Goal: Task Accomplishment & Management: Manage account settings

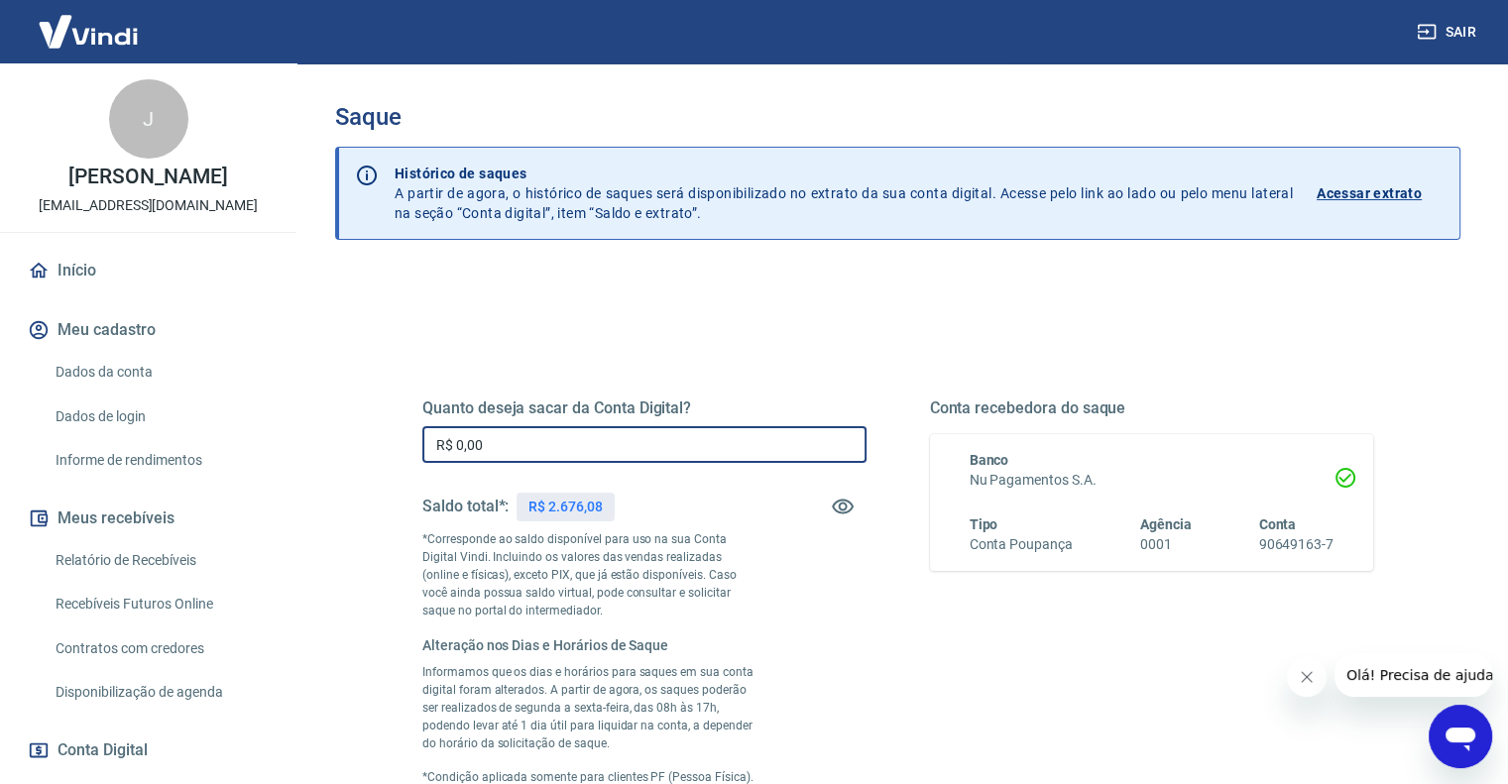
click at [563, 439] on input "R$ 0,00" at bounding box center [644, 444] width 444 height 37
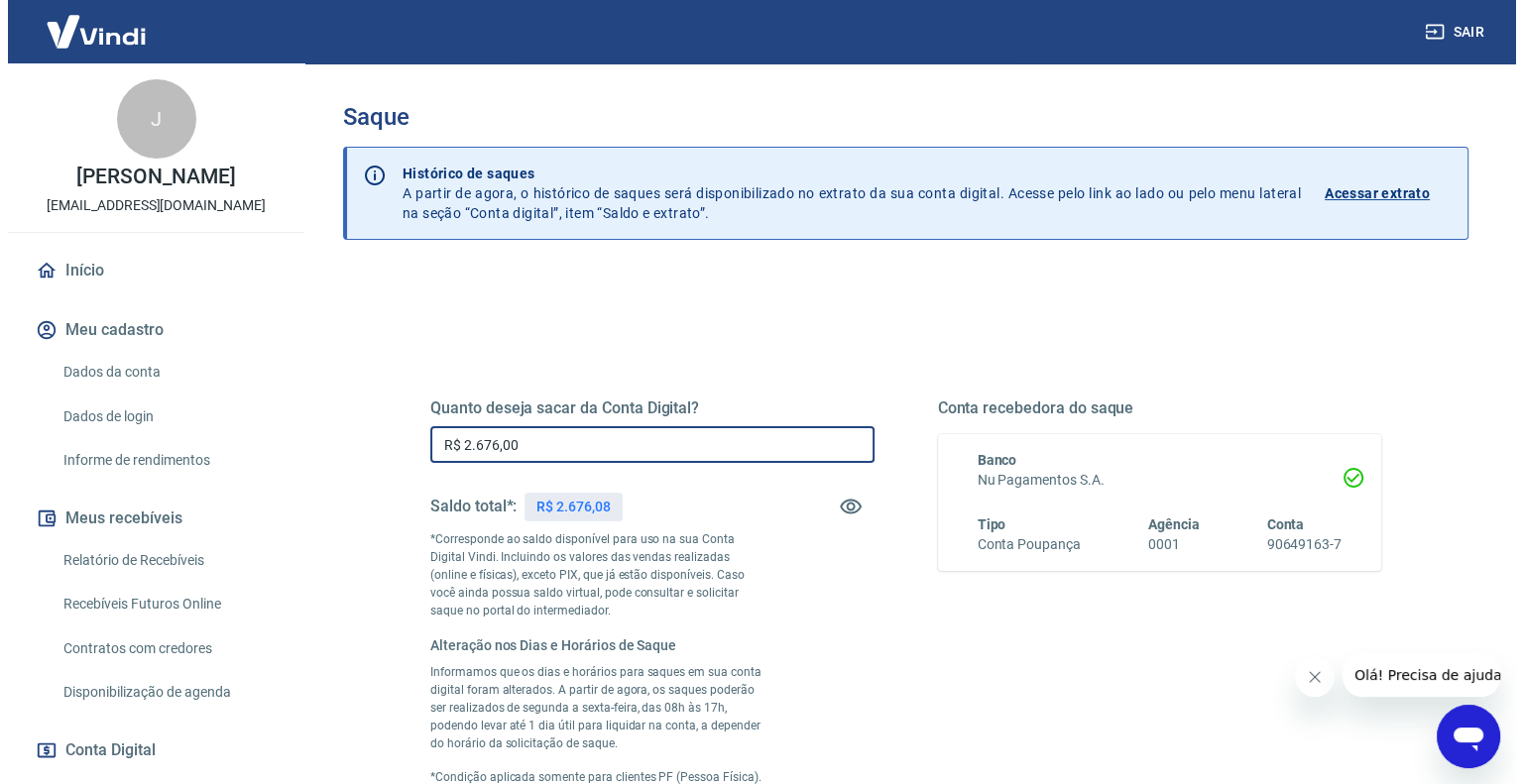
scroll to position [361, 0]
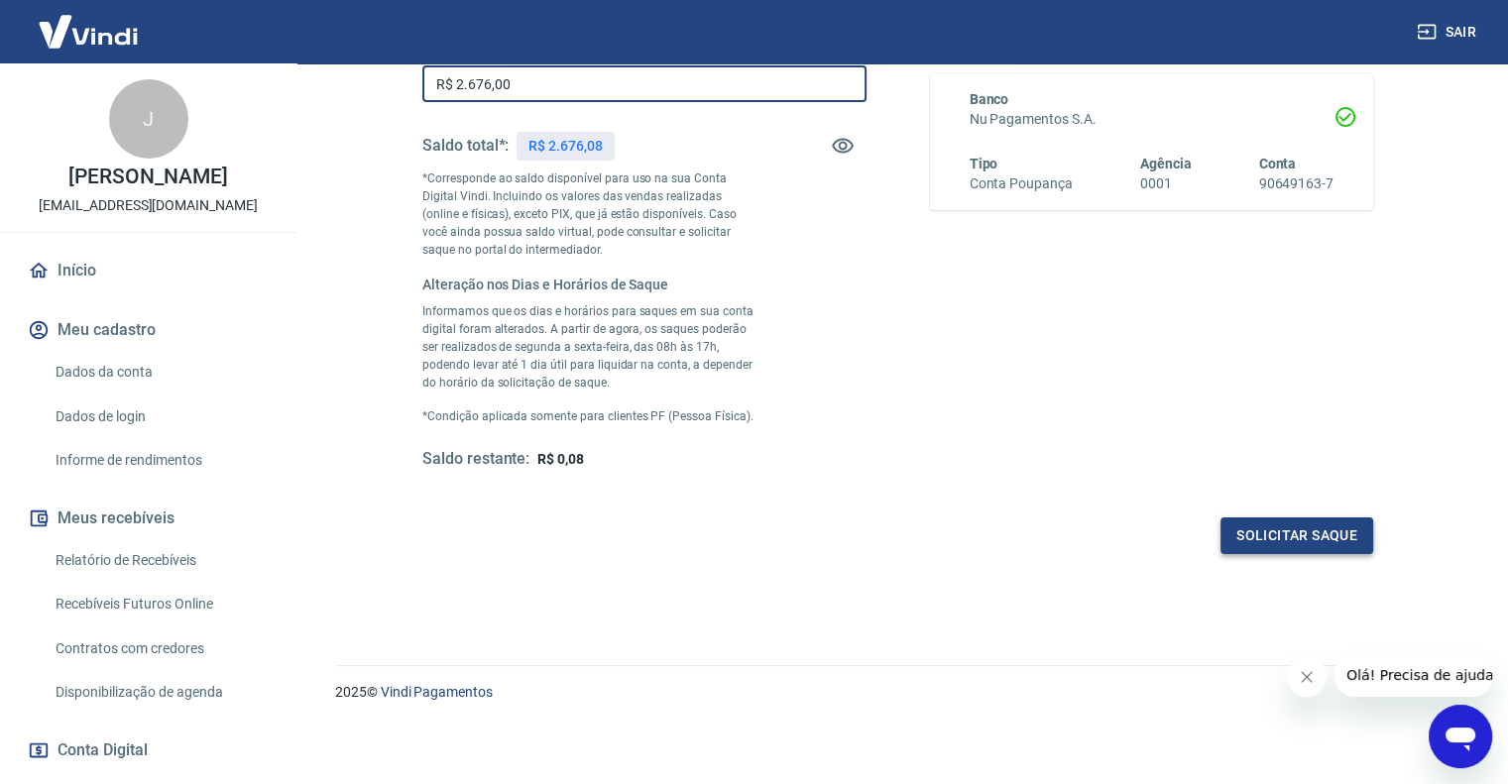
type input "R$ 2.676,00"
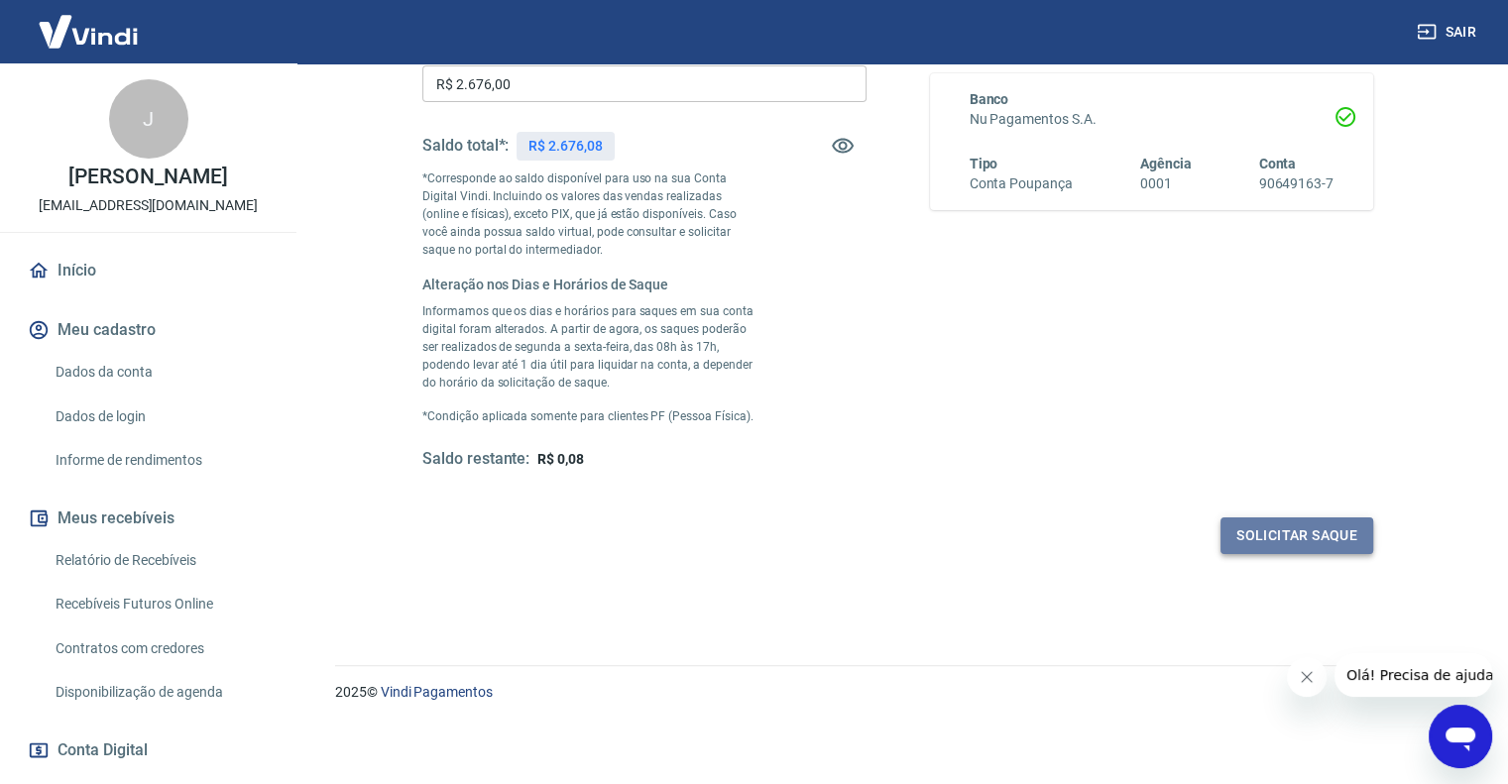
click at [1317, 532] on button "Solicitar saque" at bounding box center [1297, 536] width 153 height 37
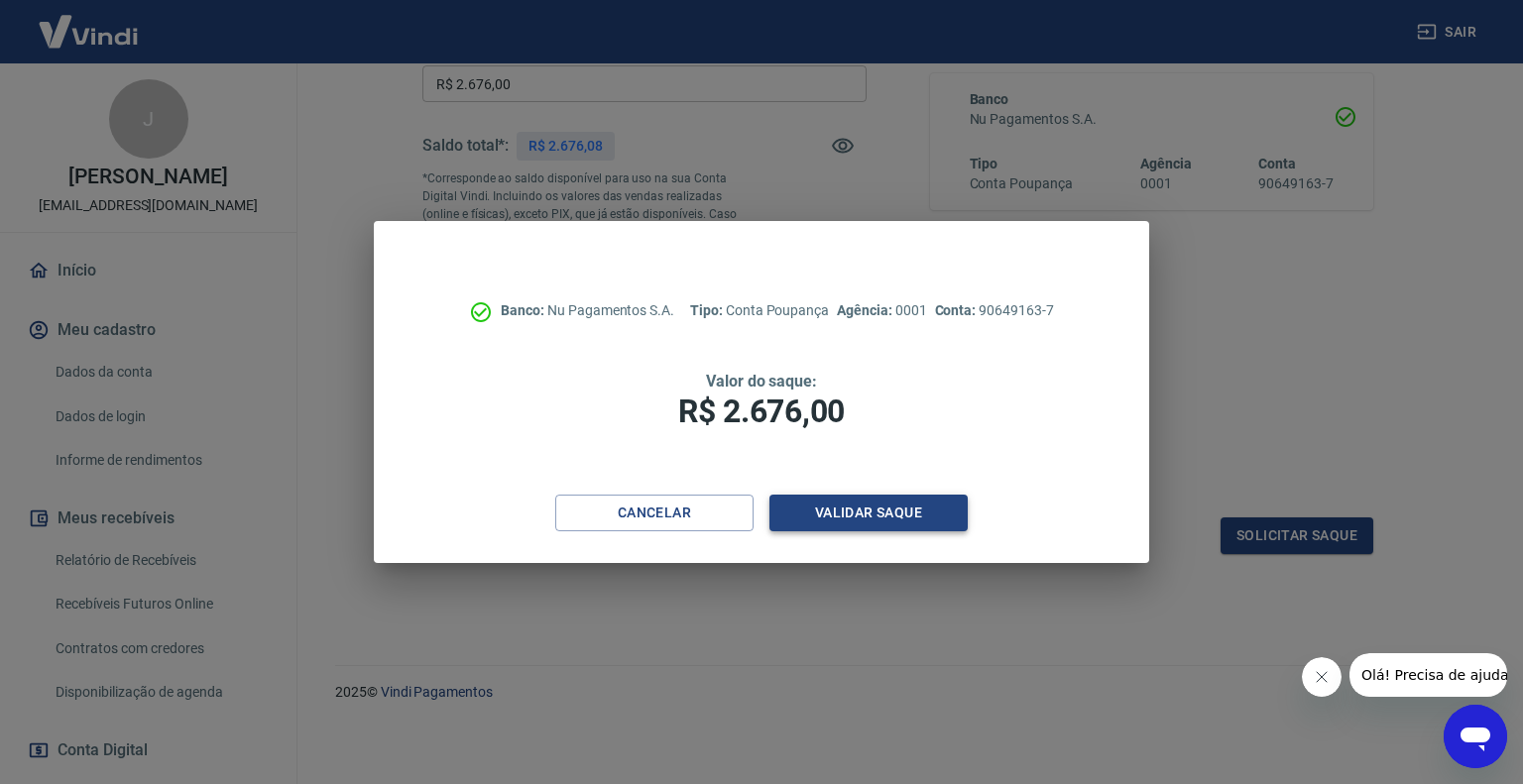
click at [892, 511] on button "Validar saque" at bounding box center [868, 513] width 198 height 37
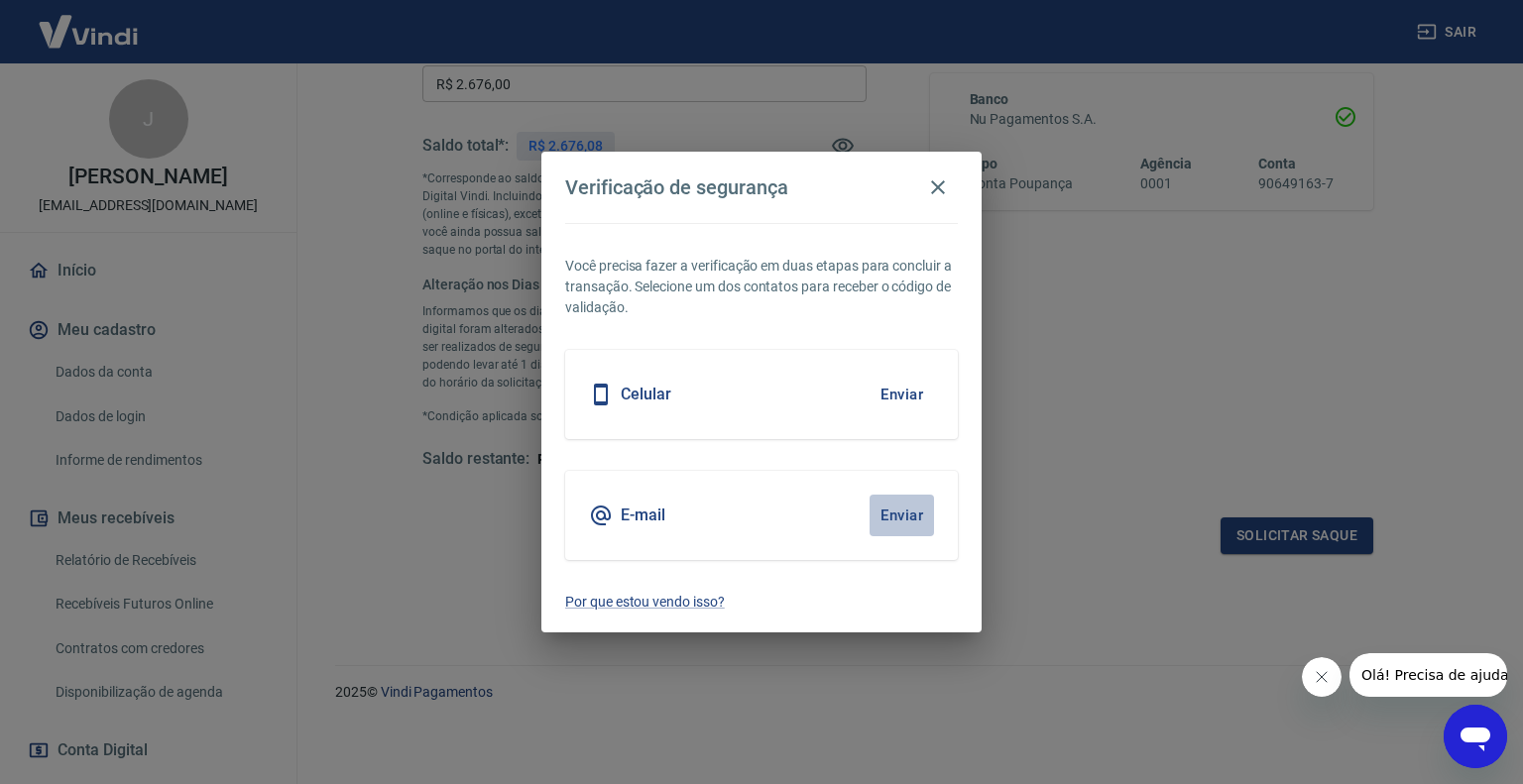
click at [892, 515] on button "Enviar" at bounding box center [902, 516] width 64 height 42
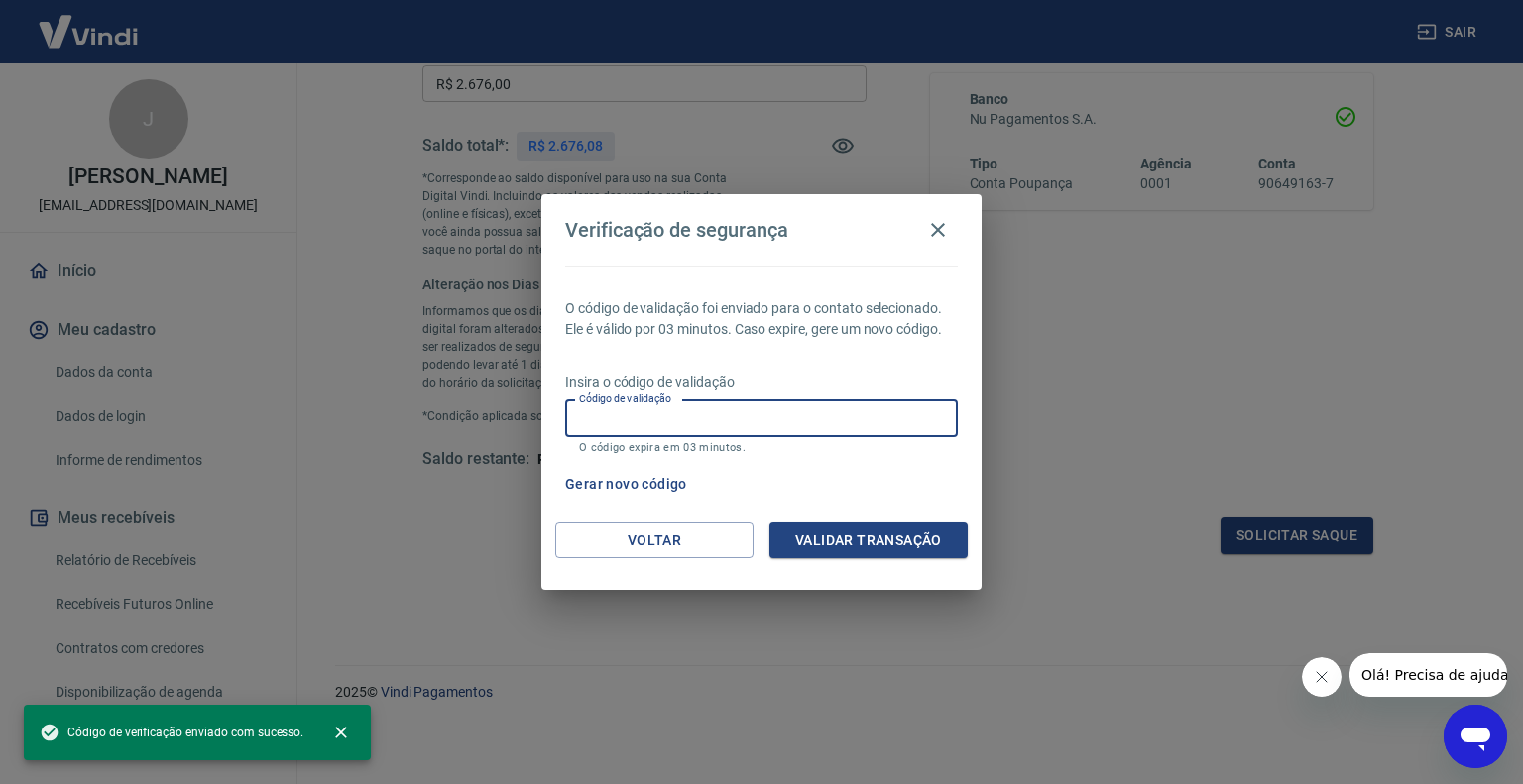
click at [648, 419] on input "Código de validação" at bounding box center [761, 419] width 393 height 37
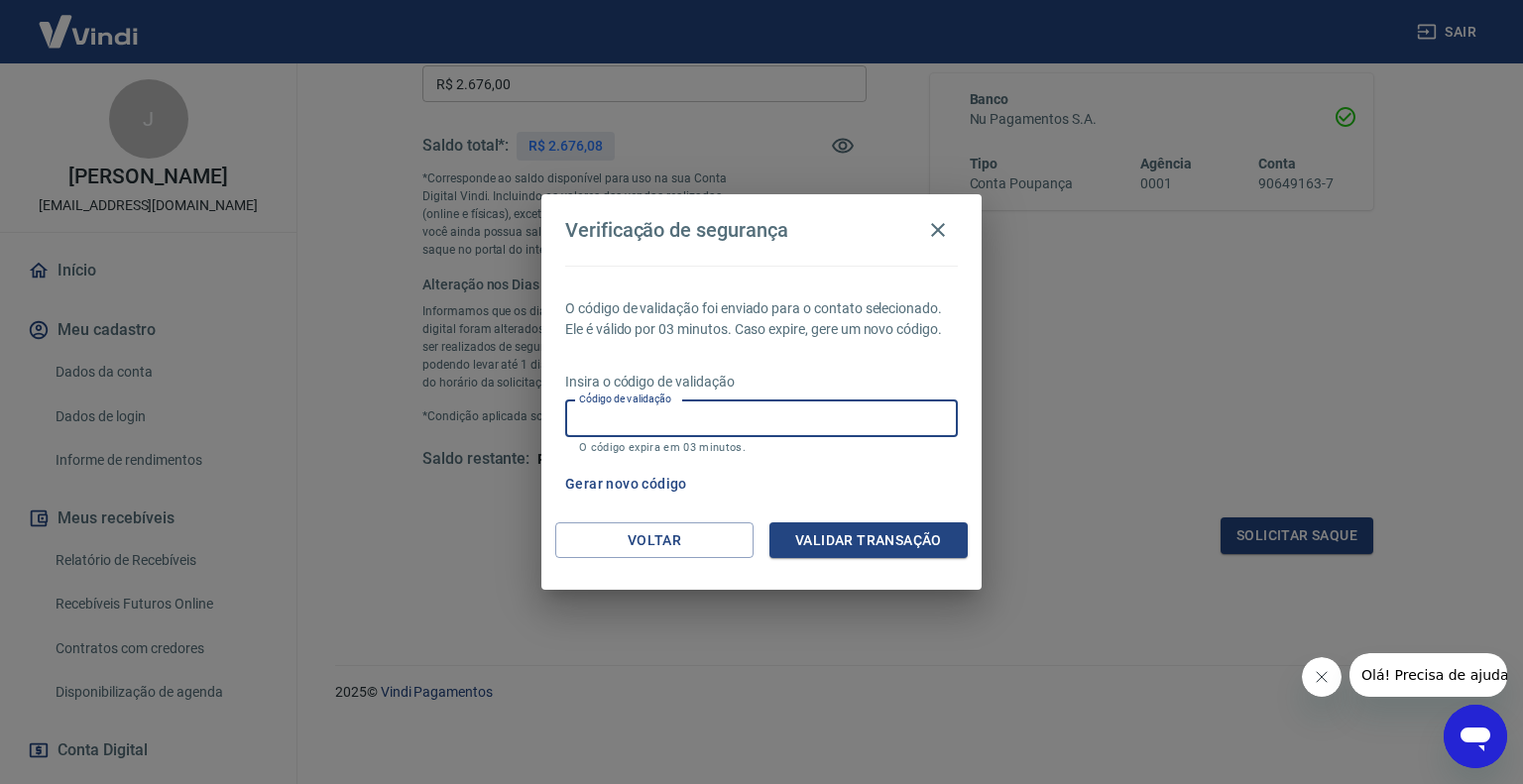
paste input "228794"
type input "228794"
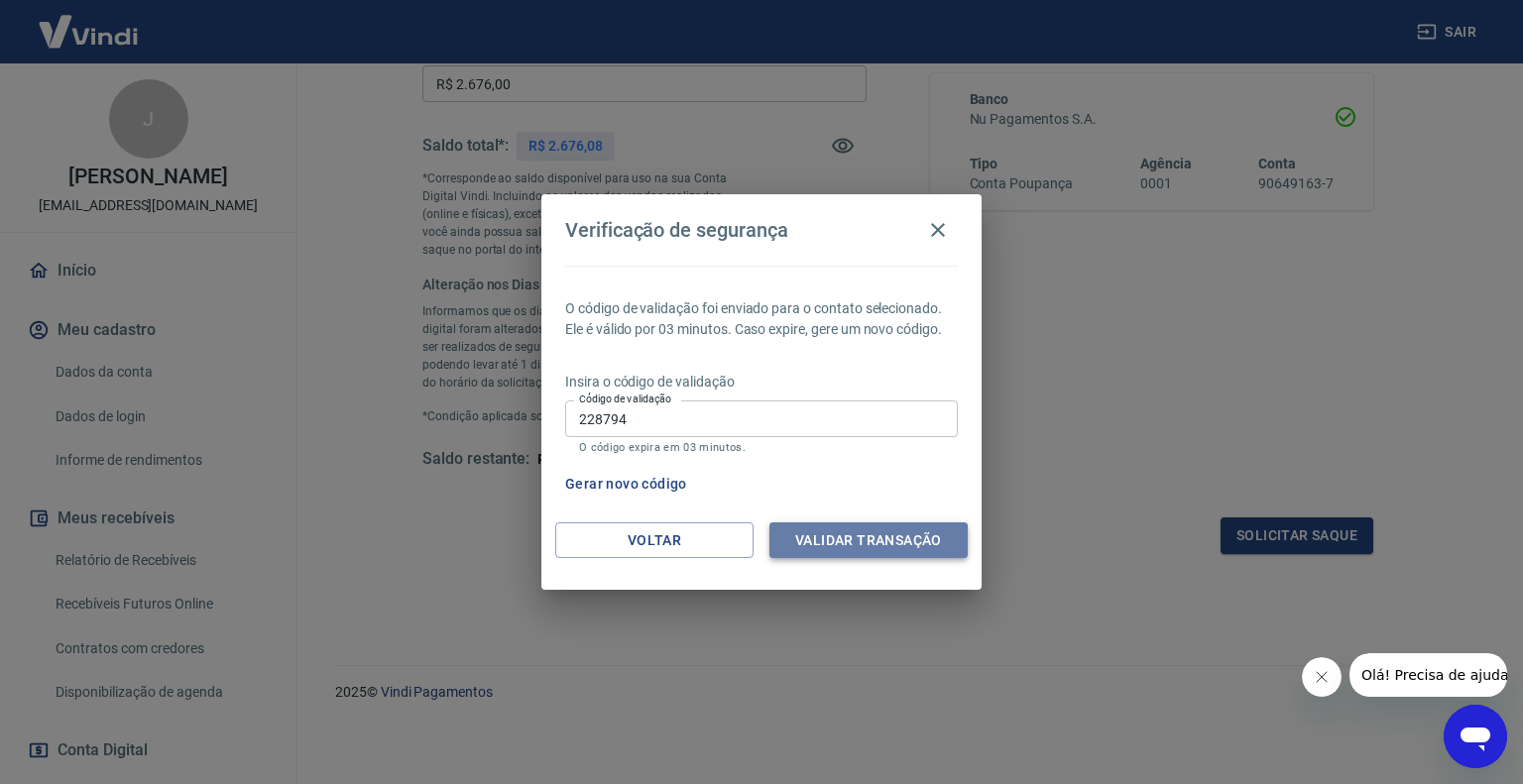
click at [865, 538] on button "Validar transação" at bounding box center [868, 541] width 198 height 37
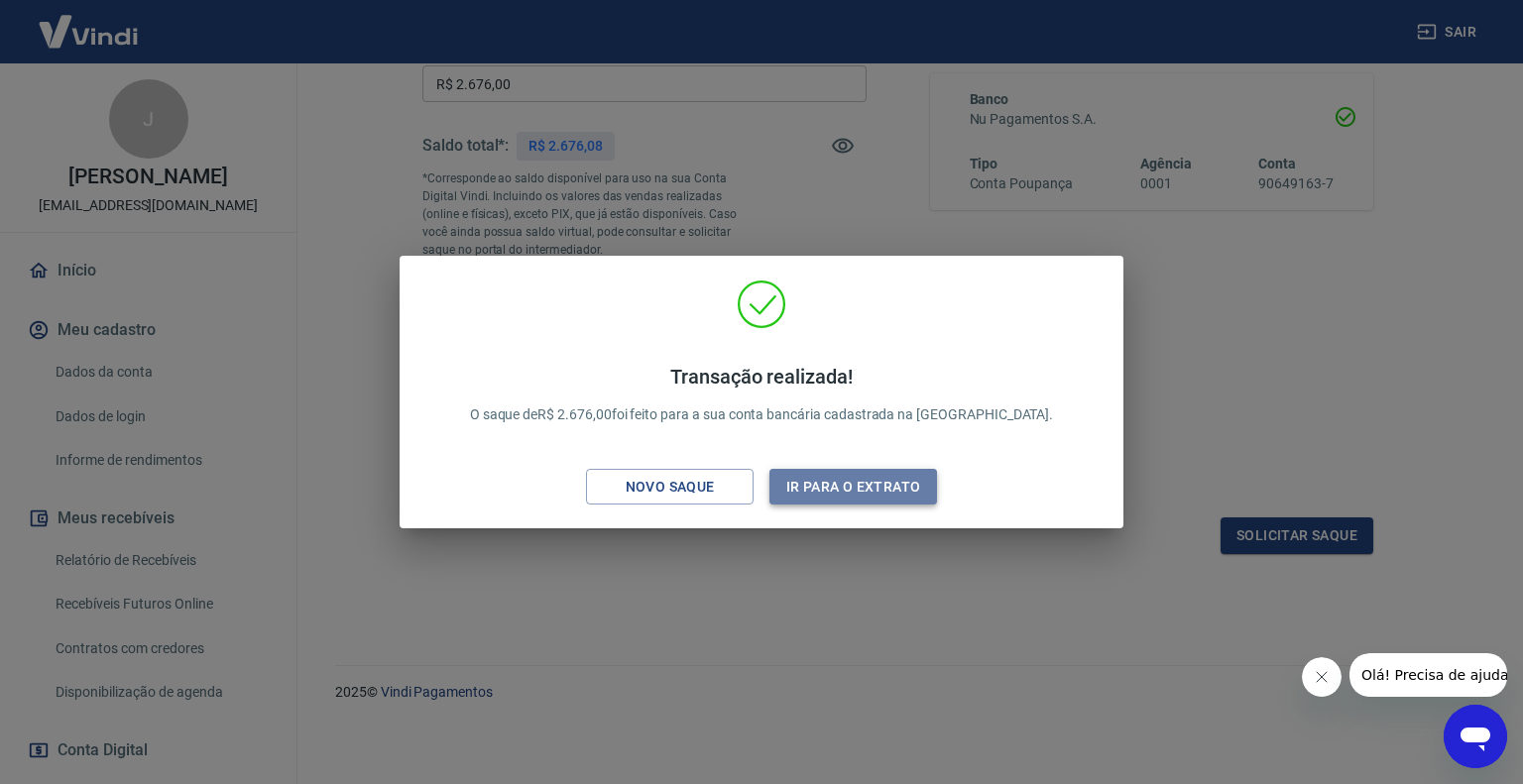
click at [831, 497] on button "Ir para o extrato" at bounding box center [853, 487] width 168 height 37
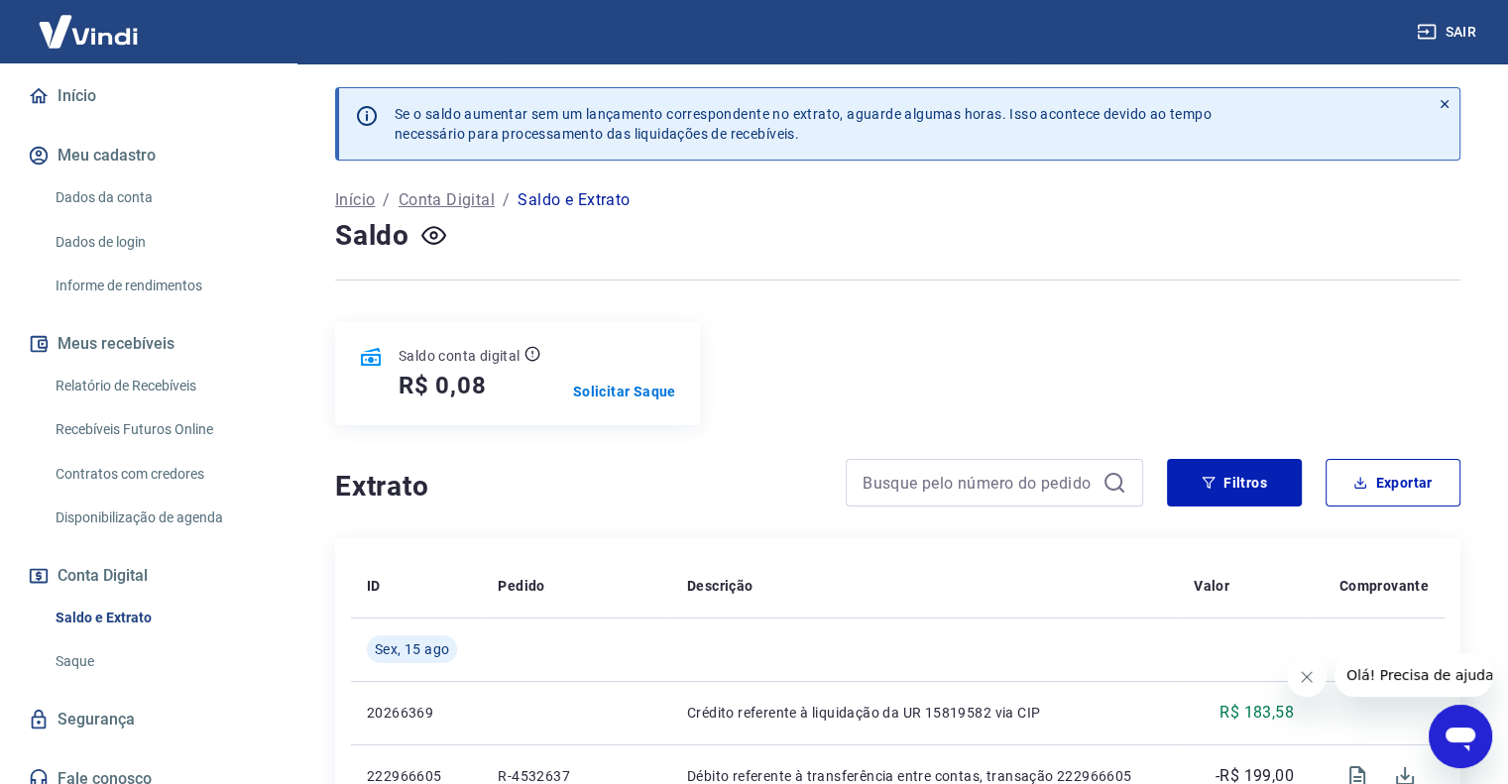
scroll to position [190, 0]
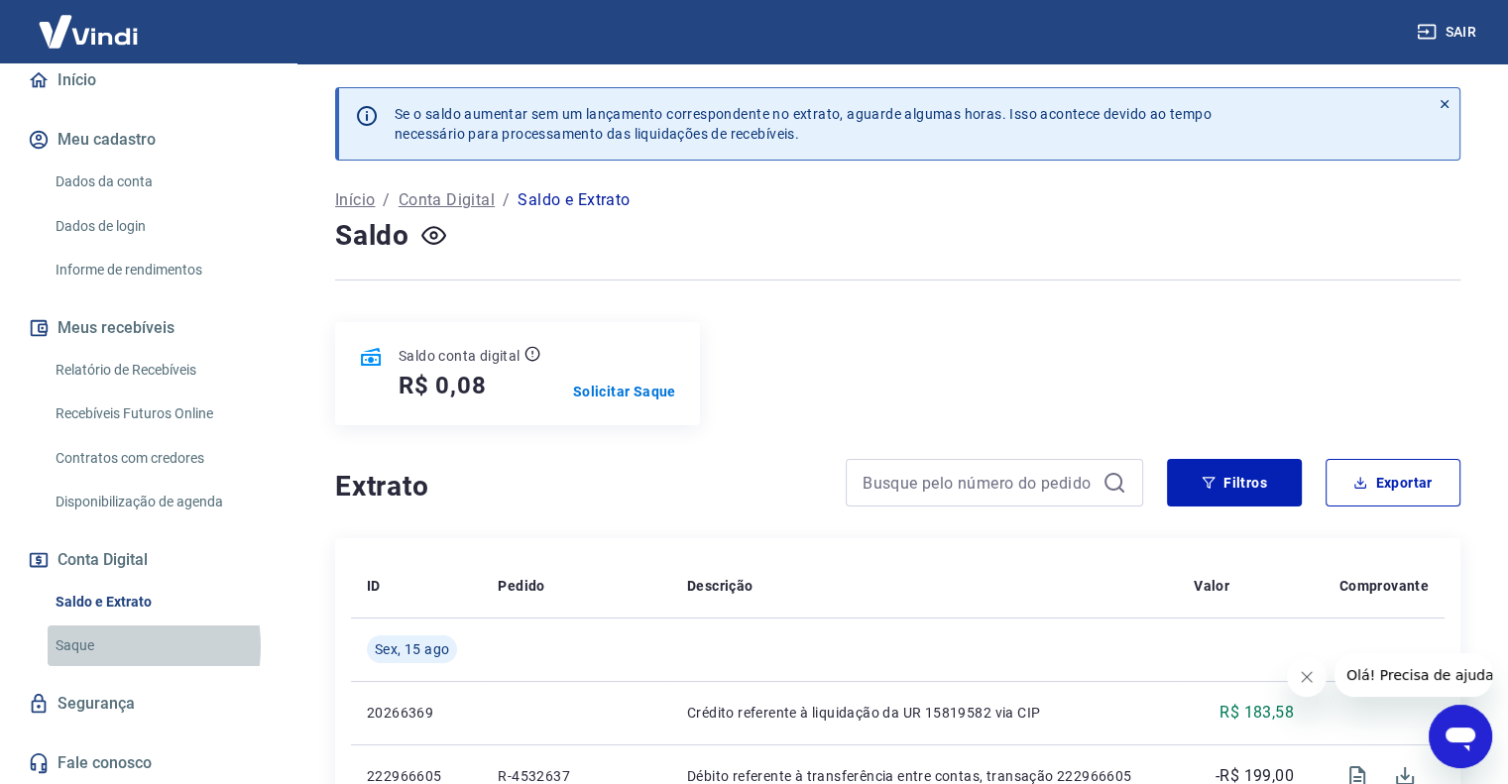
click at [105, 647] on link "Saque" at bounding box center [160, 646] width 225 height 41
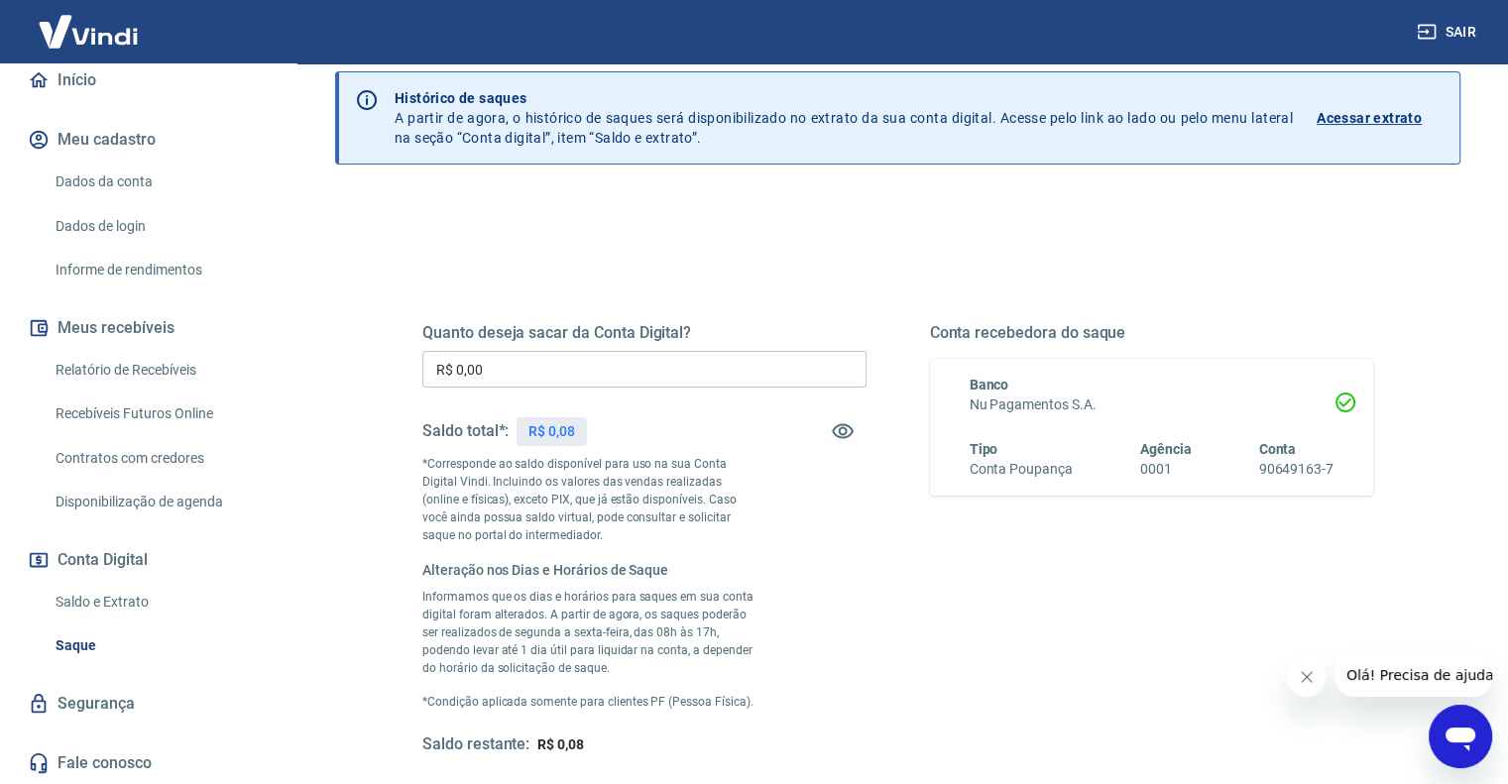
scroll to position [59, 0]
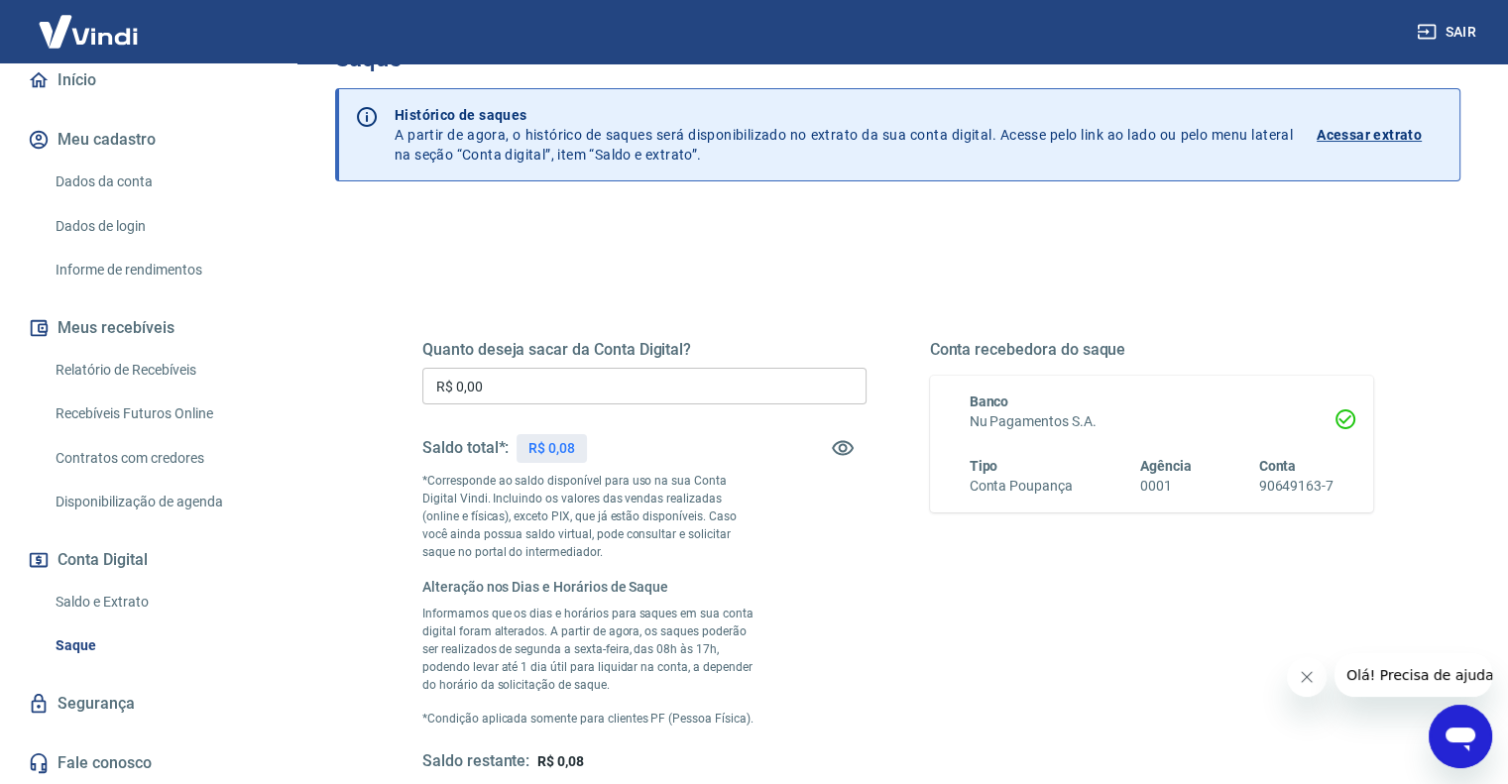
click at [1369, 134] on p "Acessar extrato" at bounding box center [1369, 135] width 105 height 20
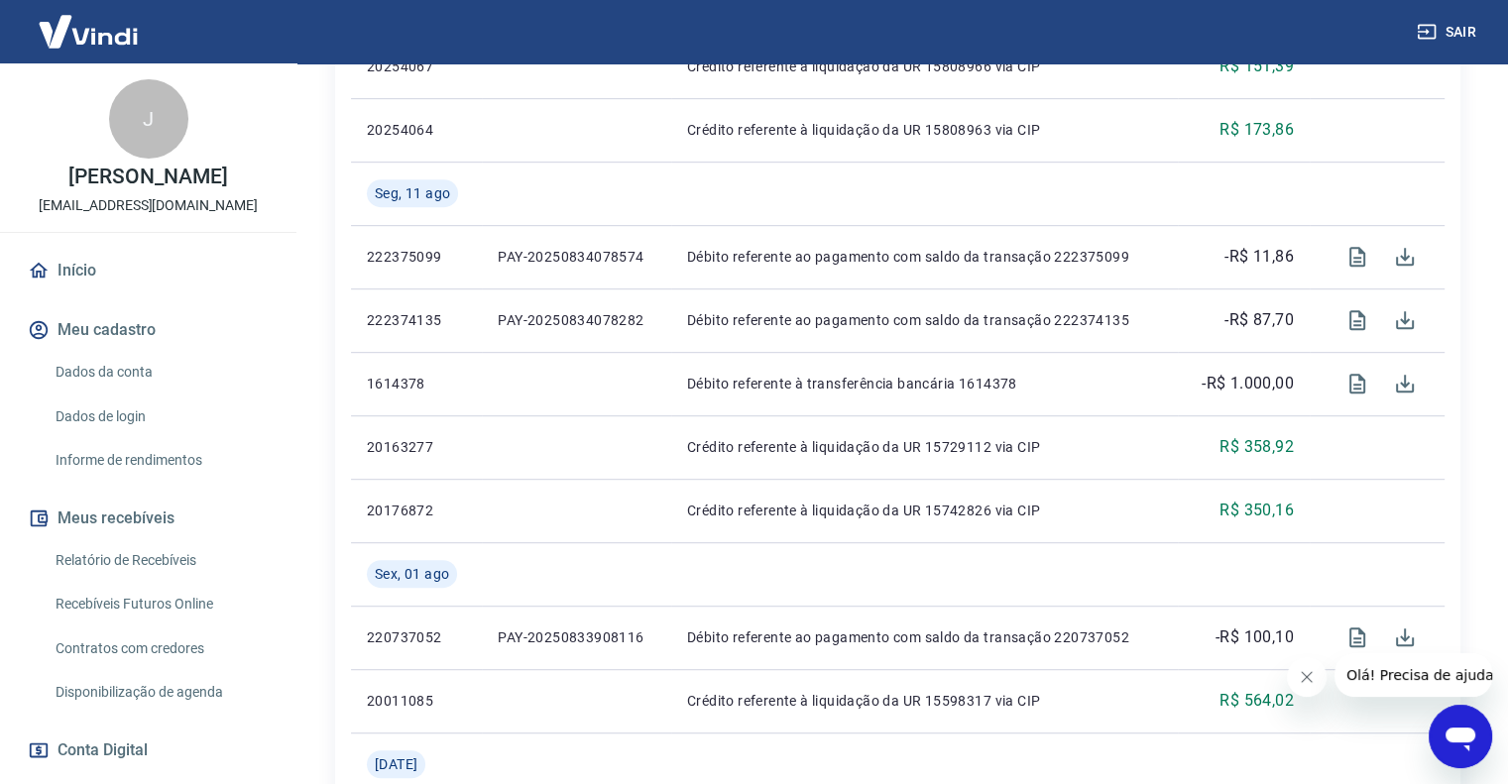
scroll to position [1055, 0]
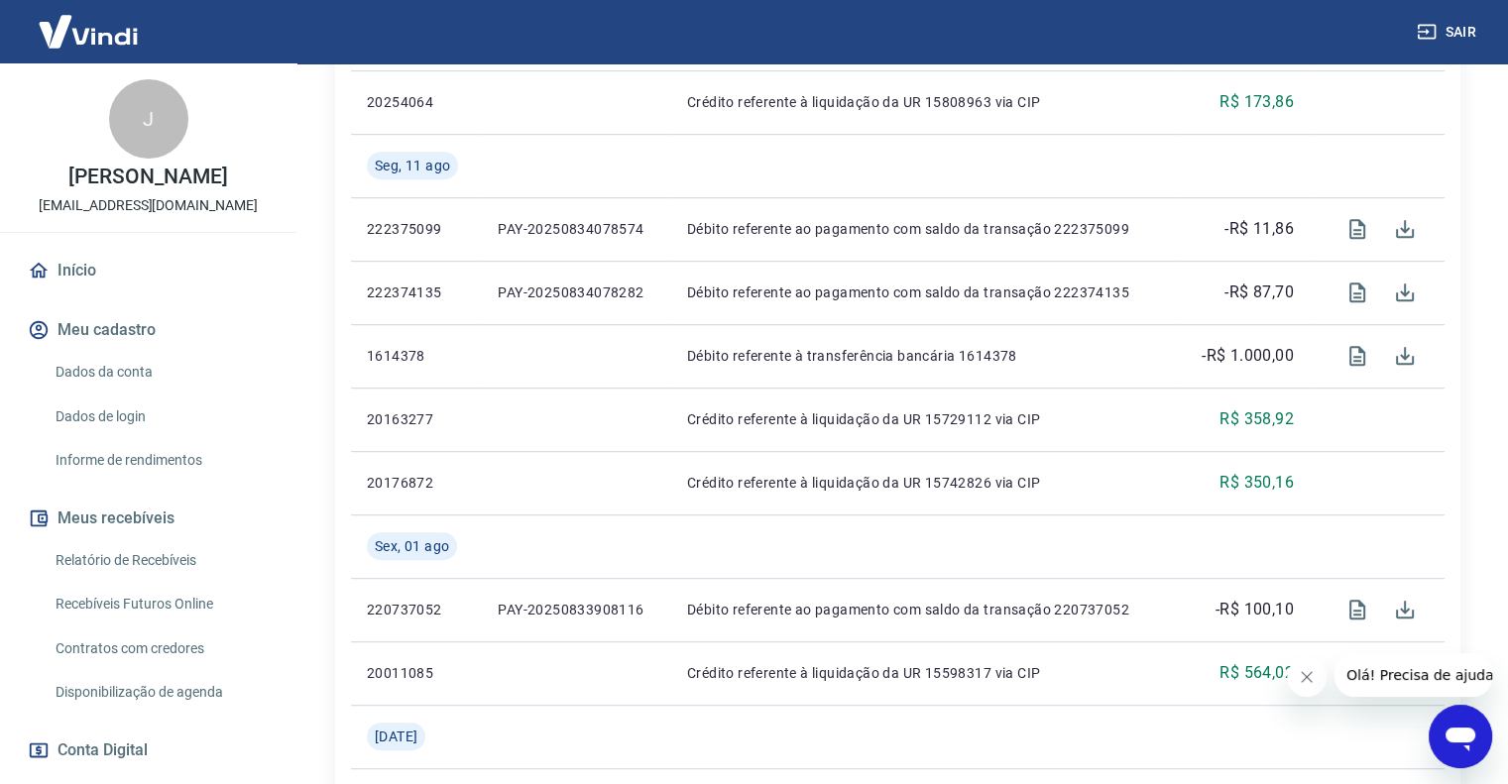
drag, startPoint x: 1495, startPoint y: 369, endPoint x: 1493, endPoint y: 402, distance: 32.8
click at [1493, 402] on div "Se o saldo aumentar sem um lançamento correspondente no extrato, aguarde alguma…" at bounding box center [898, 225] width 1221 height 2435
drag, startPoint x: 1493, startPoint y: 402, endPoint x: 1522, endPoint y: 353, distance: 56.5
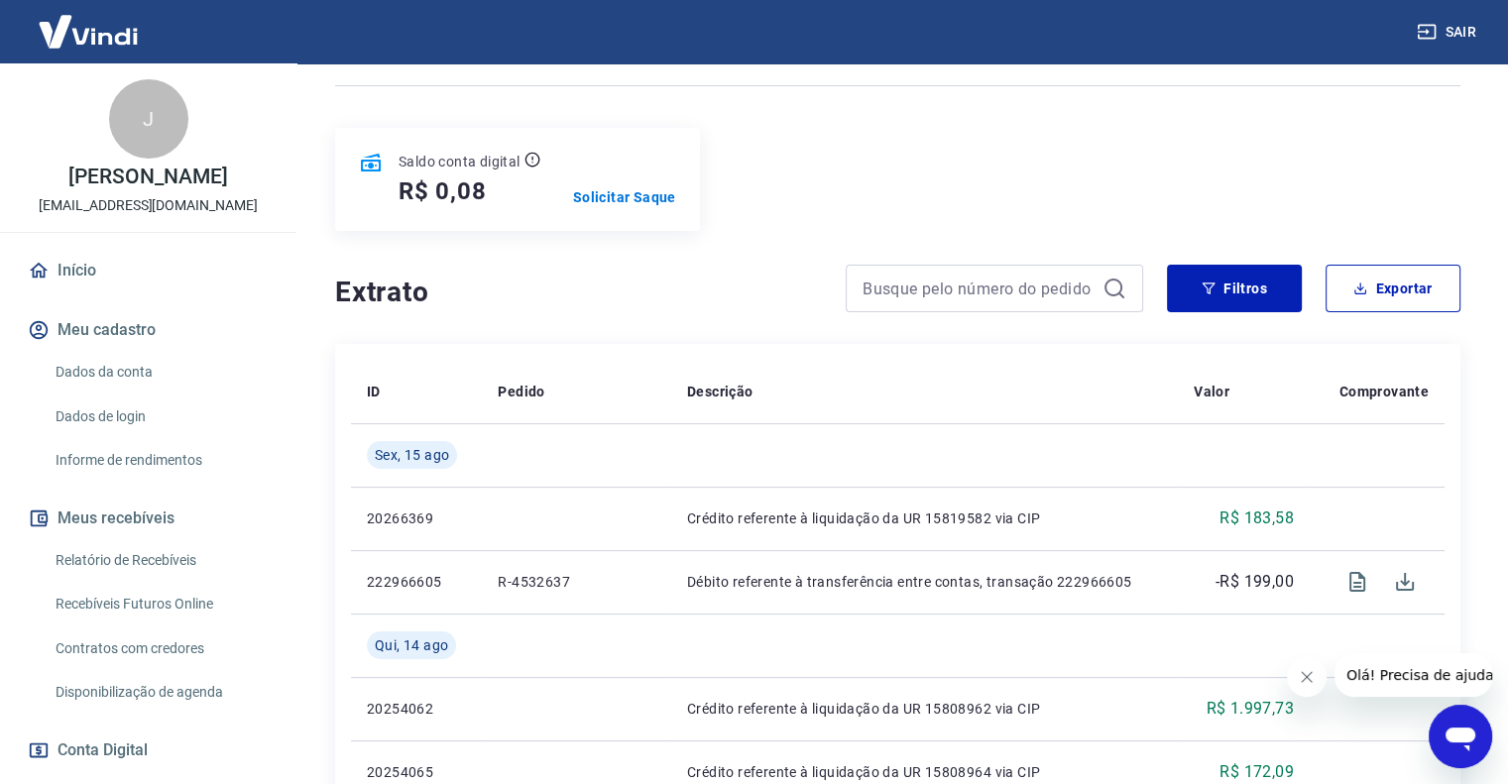
scroll to position [261, 0]
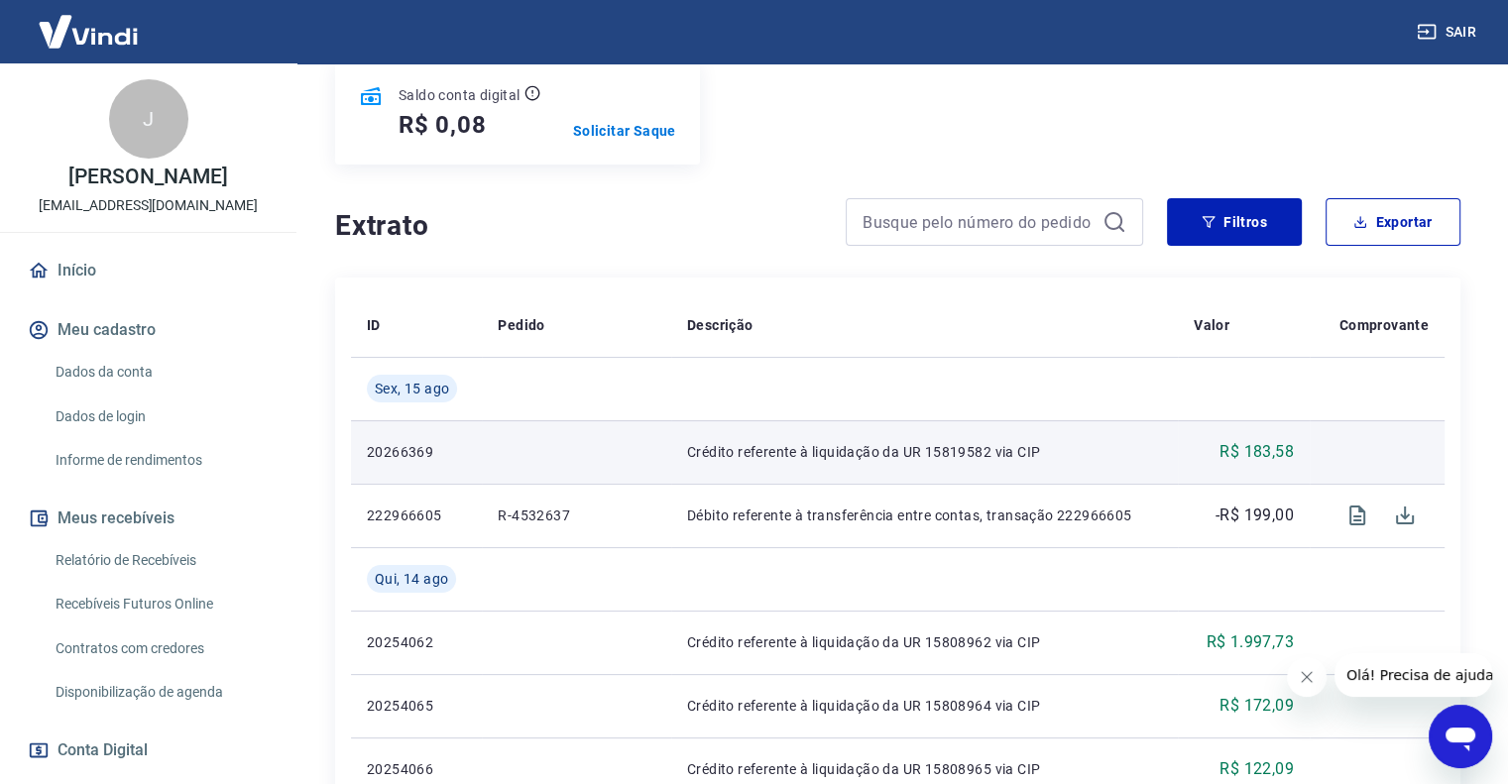
click at [1248, 449] on p "R$ 183,58" at bounding box center [1257, 452] width 74 height 24
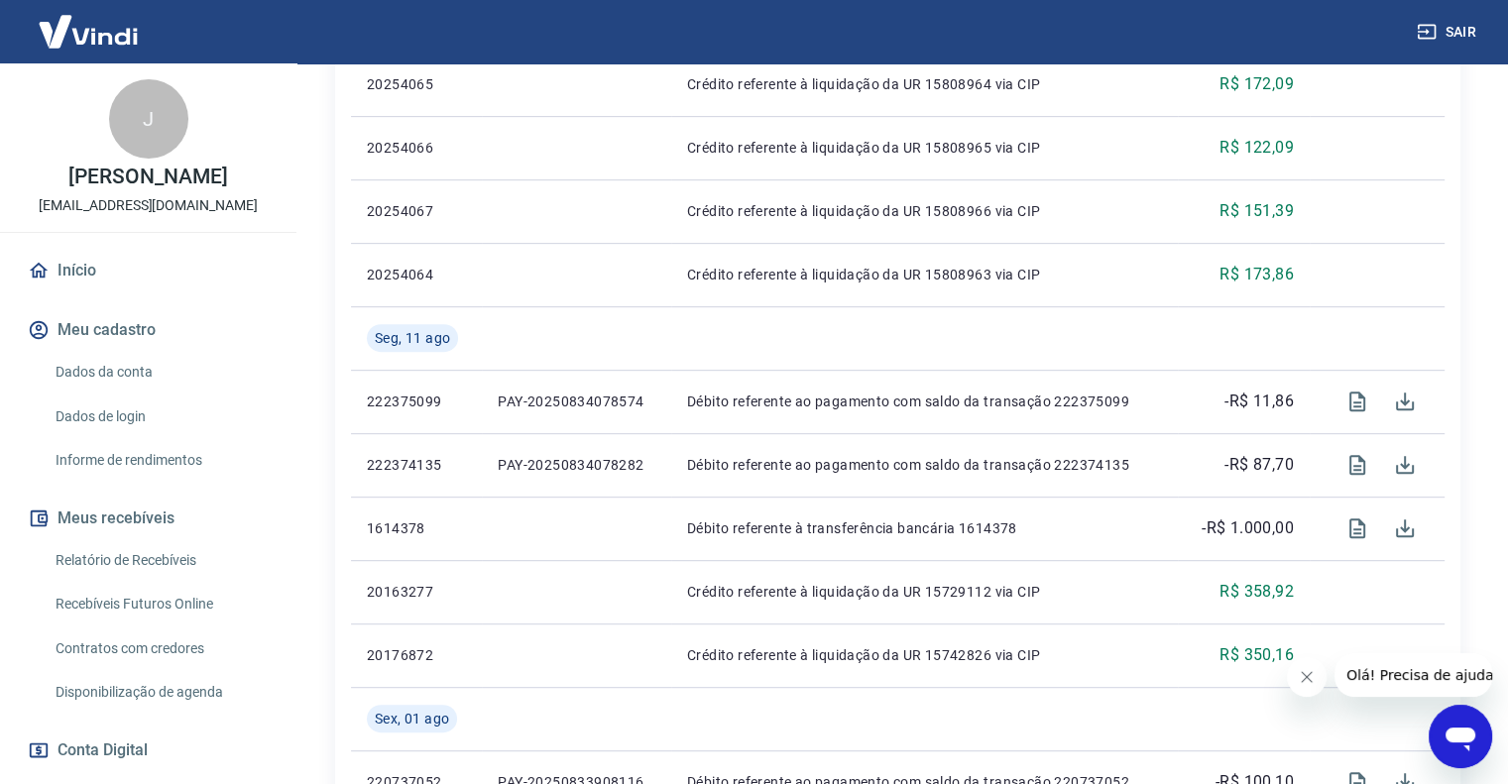
scroll to position [881, 0]
drag, startPoint x: 1479, startPoint y: 391, endPoint x: 1515, endPoint y: 368, distance: 42.4
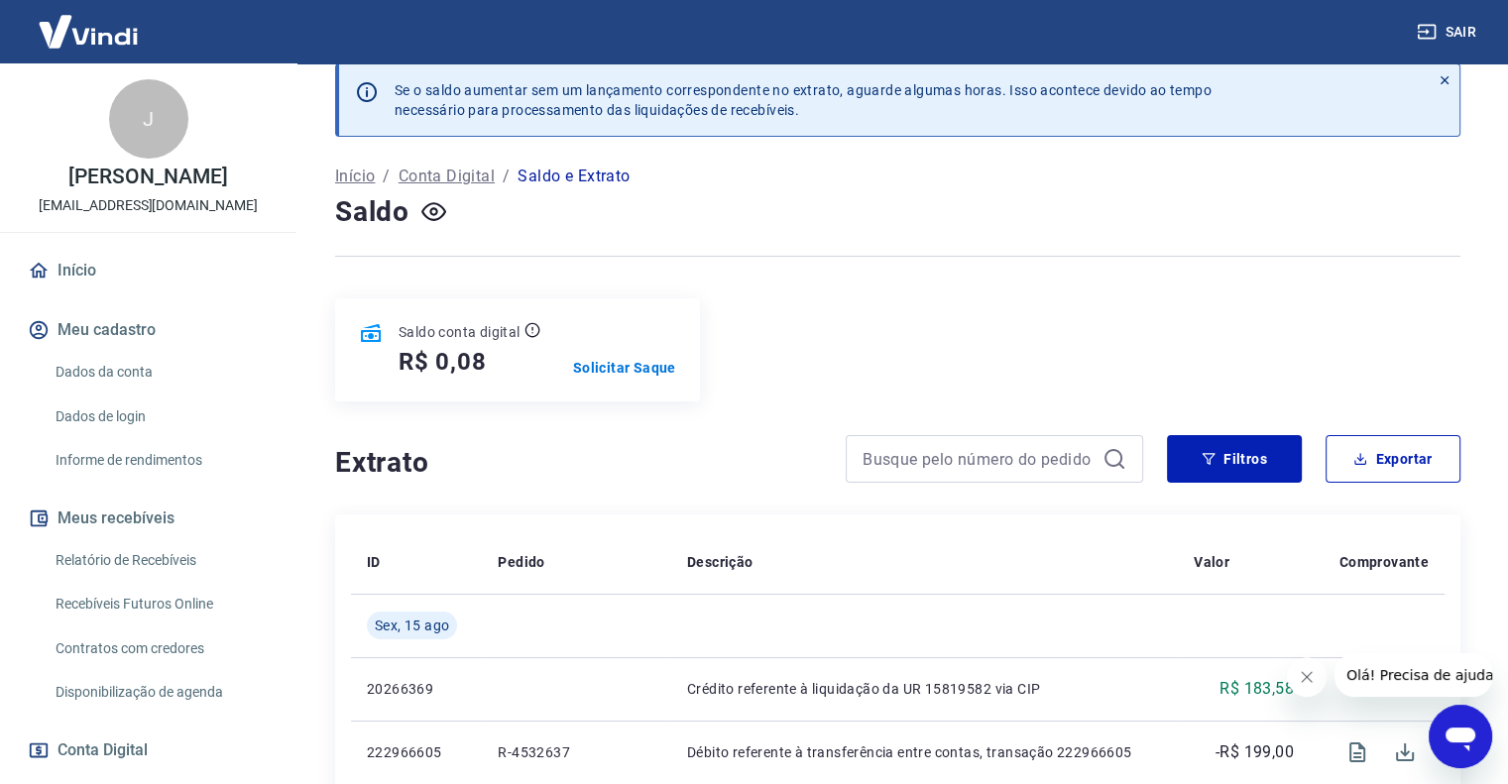
scroll to position [0, 0]
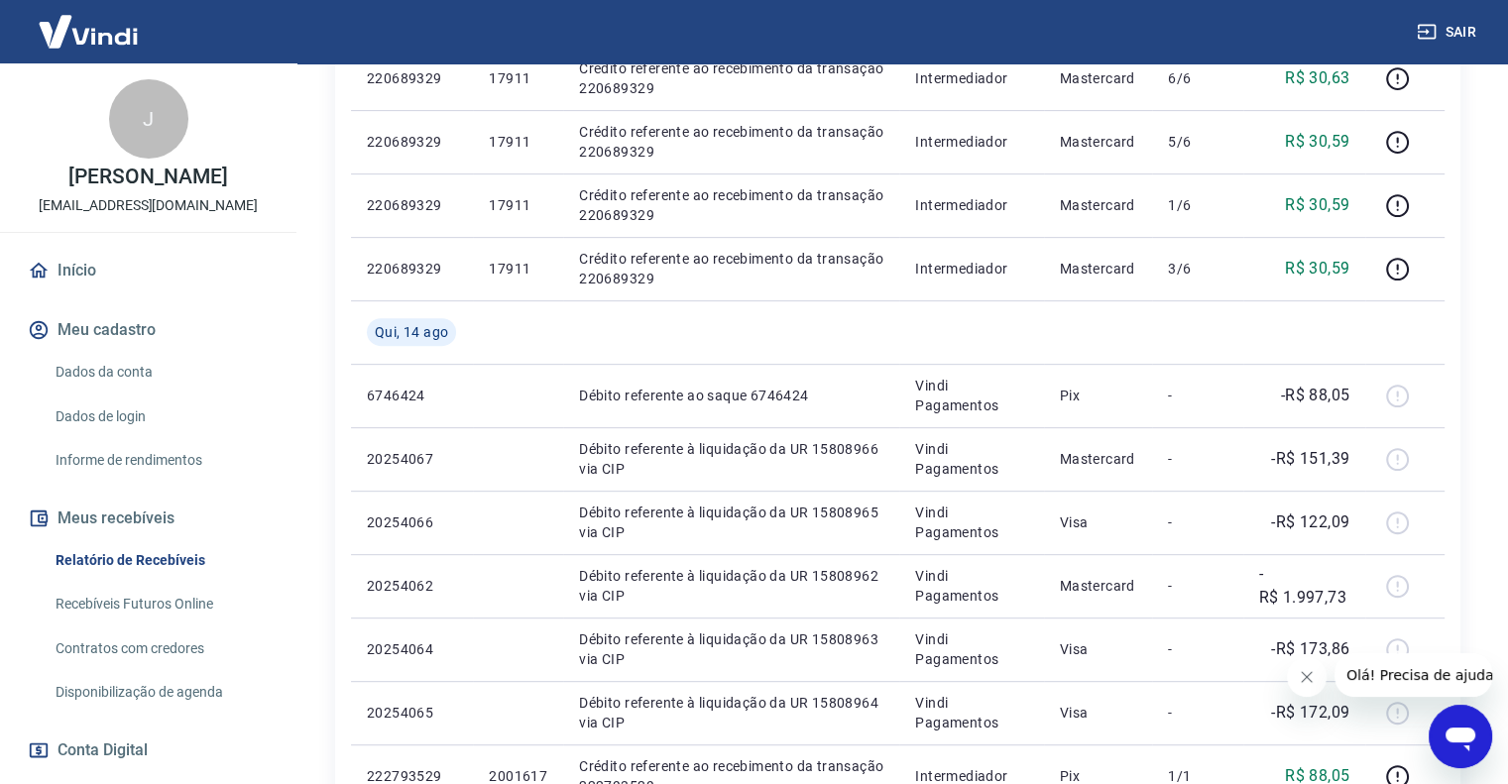
scroll to position [829, 0]
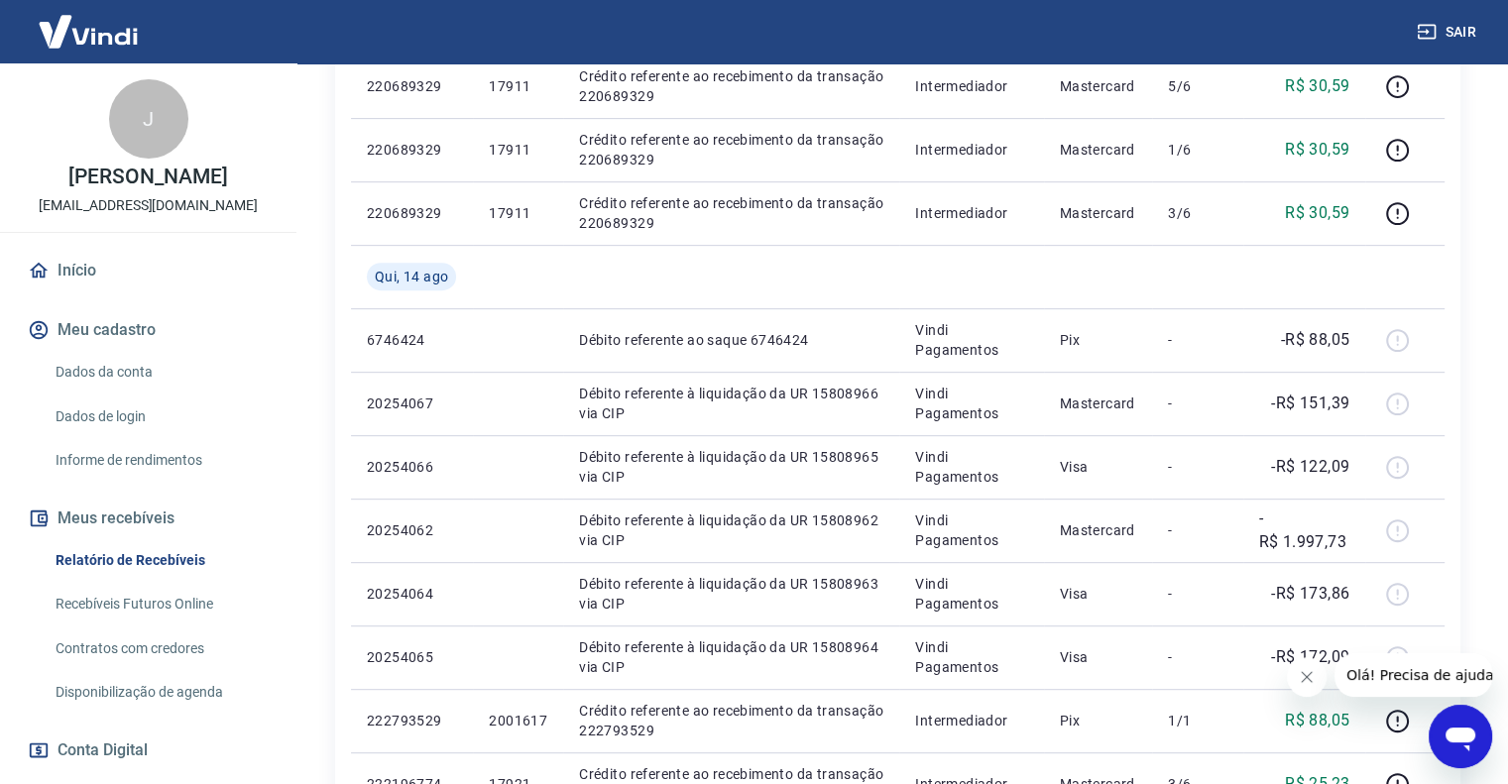
drag, startPoint x: 1479, startPoint y: 323, endPoint x: 1473, endPoint y: 371, distance: 48.1
click at [1473, 371] on div "Após o envio das liquidações aparecerem no Relatório de Recebíveis, elas podem …" at bounding box center [897, 272] width 1173 height 2076
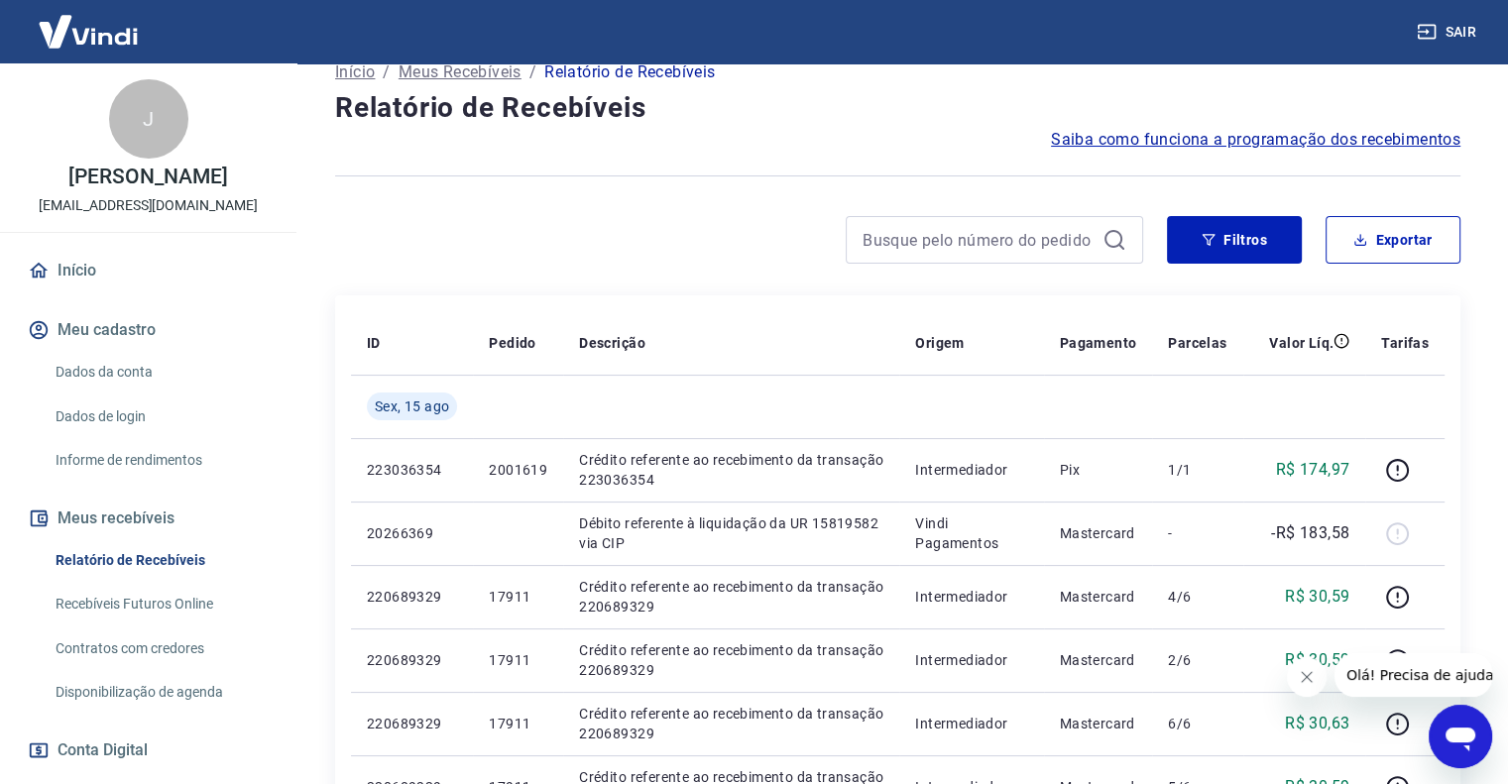
scroll to position [119, 0]
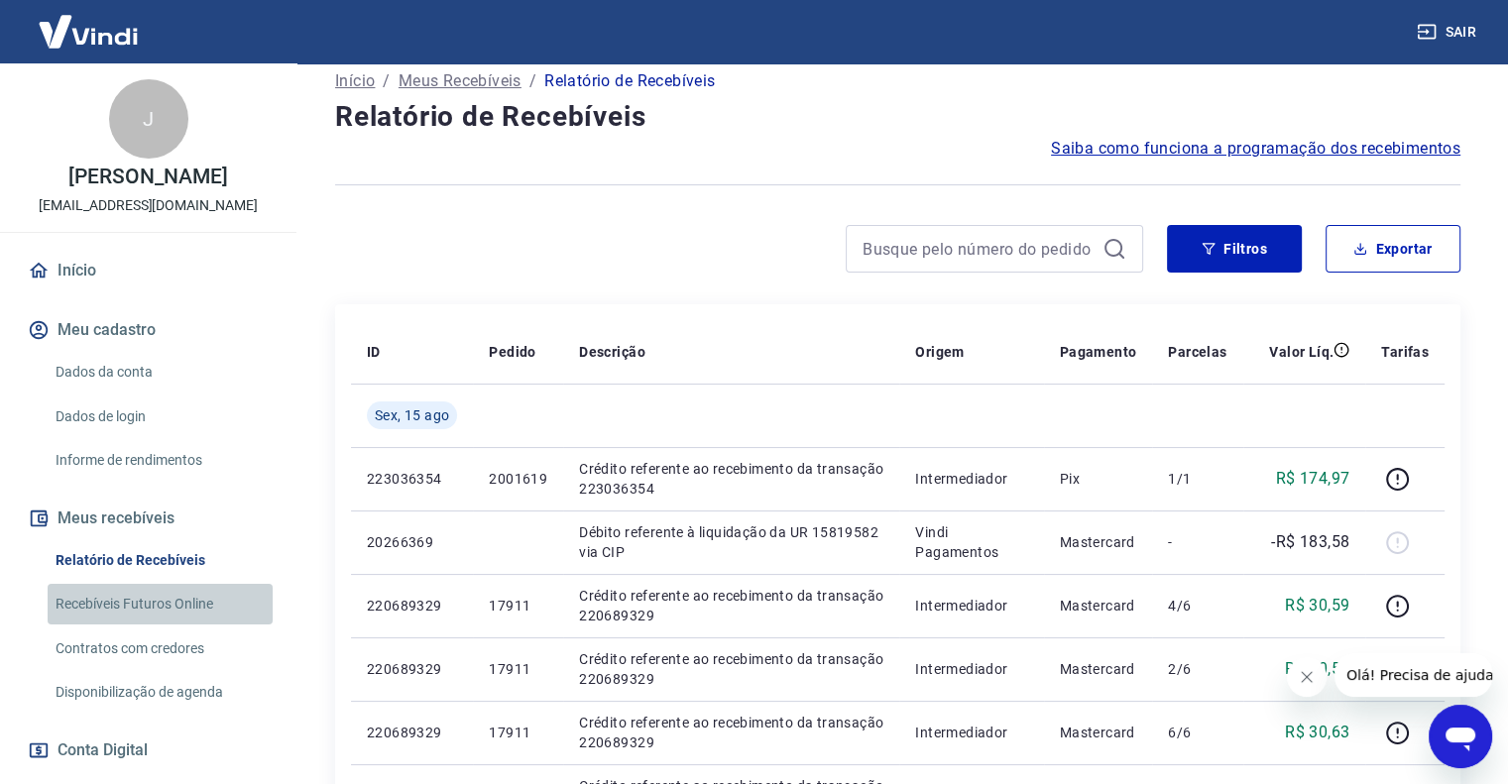
click at [166, 614] on link "Recebíveis Futuros Online" at bounding box center [160, 604] width 225 height 41
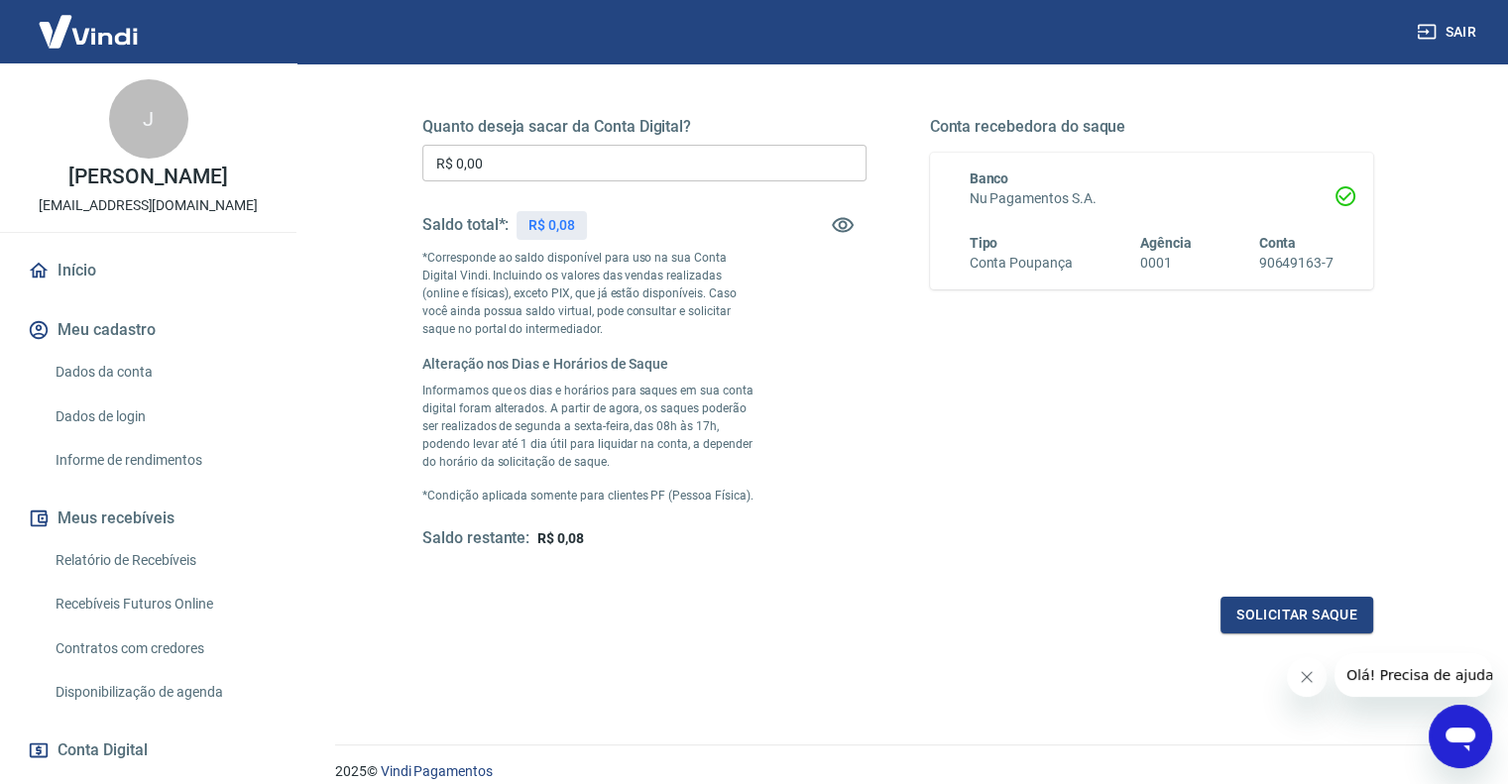
scroll to position [286, 0]
